Goal: Information Seeking & Learning: Learn about a topic

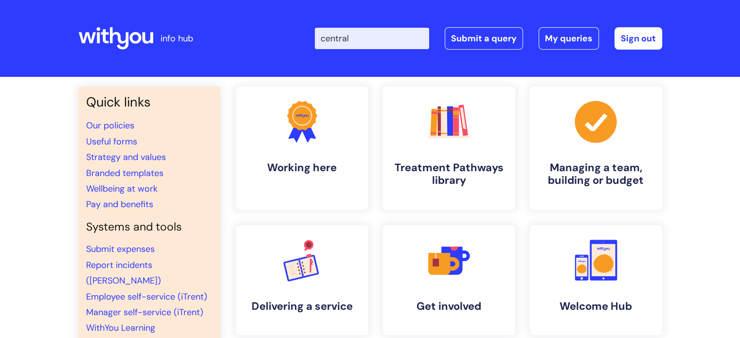
type input "central"
click button "Search" at bounding box center [0, 0] width 0 height 0
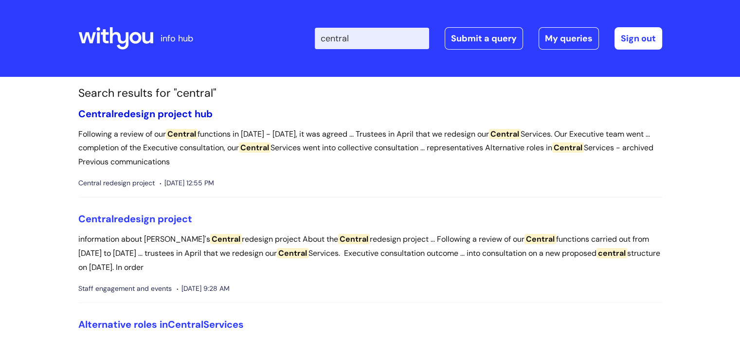
click at [154, 116] on link "Central redesign project hub" at bounding box center [145, 114] width 134 height 13
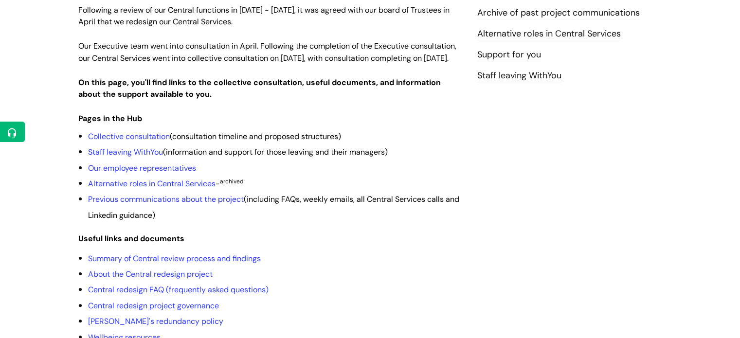
drag, startPoint x: 747, startPoint y: 24, endPoint x: 747, endPoint y: 93, distance: 69.1
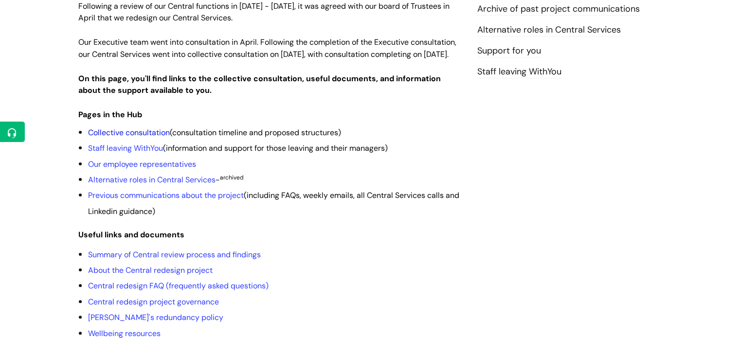
click at [148, 138] on link "Collective consultation" at bounding box center [129, 133] width 82 height 10
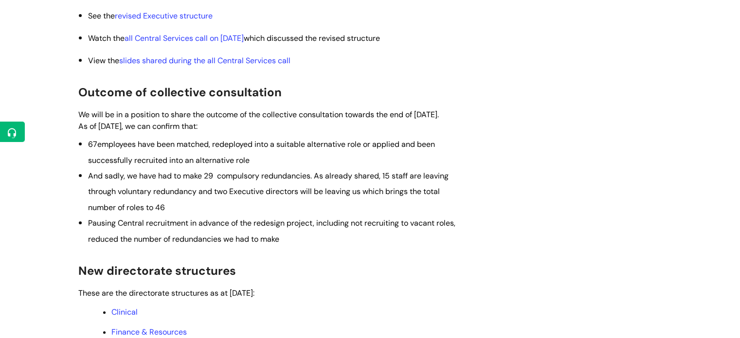
scroll to position [490, 0]
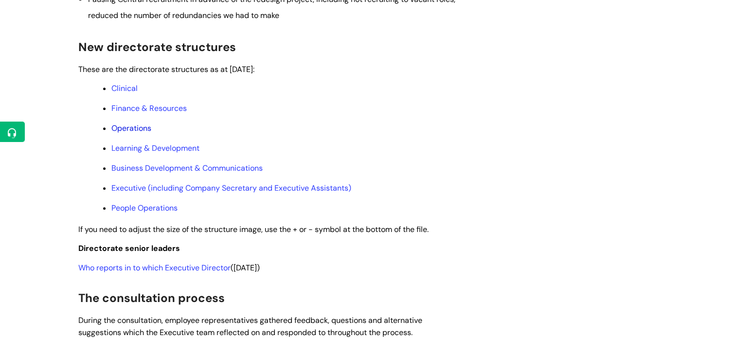
click at [141, 133] on link "Operations" at bounding box center [131, 128] width 40 height 10
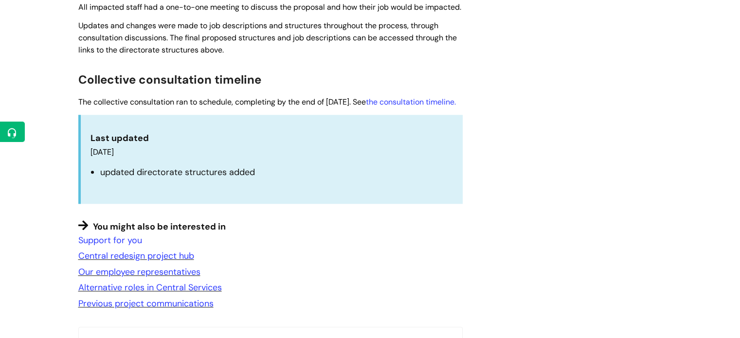
scroll to position [913, 0]
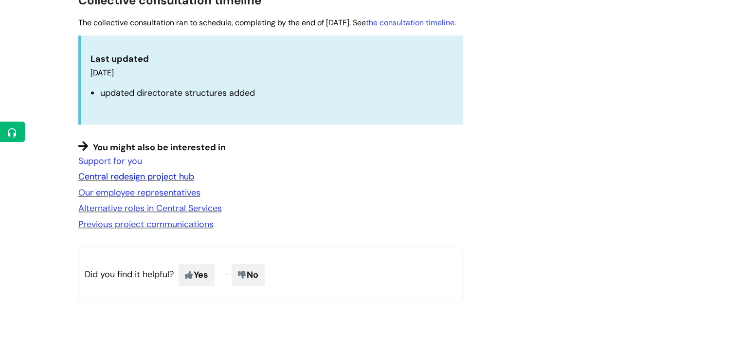
click at [161, 183] on link "Central redesign project hub" at bounding box center [136, 177] width 116 height 12
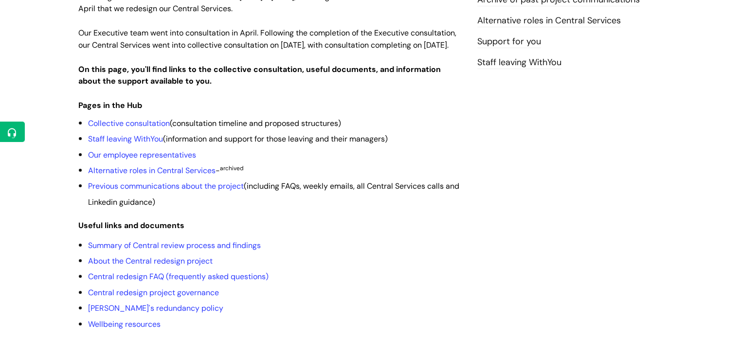
scroll to position [198, 0]
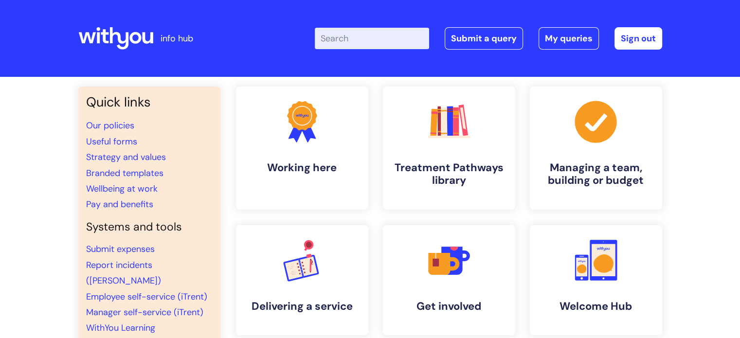
click at [360, 37] on input "Enter your search term here..." at bounding box center [372, 38] width 114 height 21
type input "staff transfer"
click button "Search" at bounding box center [0, 0] width 0 height 0
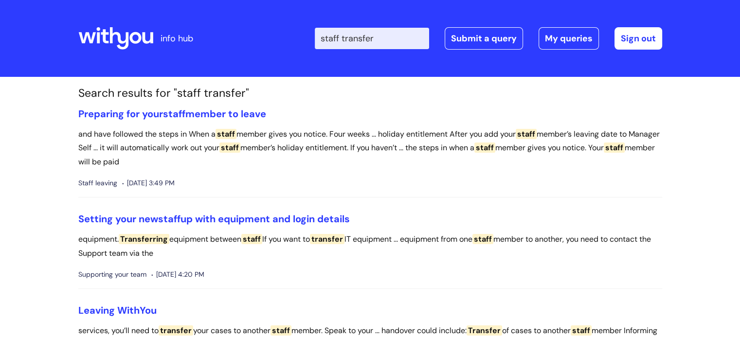
click at [400, 37] on input "staff transfer" at bounding box center [372, 38] width 114 height 21
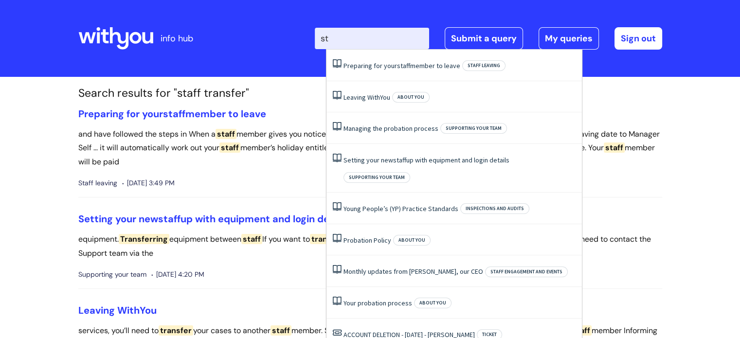
type input "s"
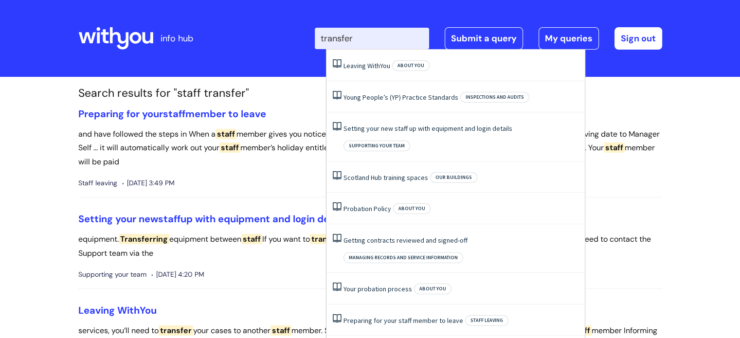
type input "transfer"
